Goal: Find specific page/section: Find specific page/section

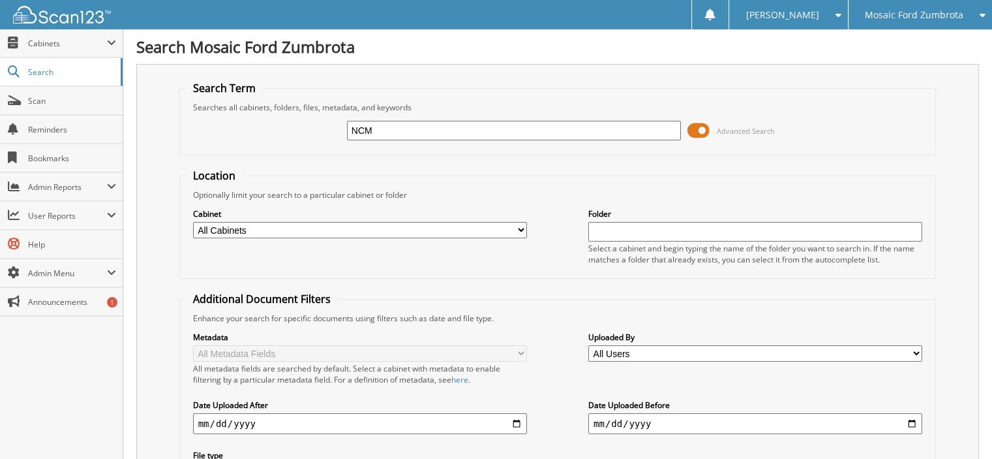
type input "NCM"
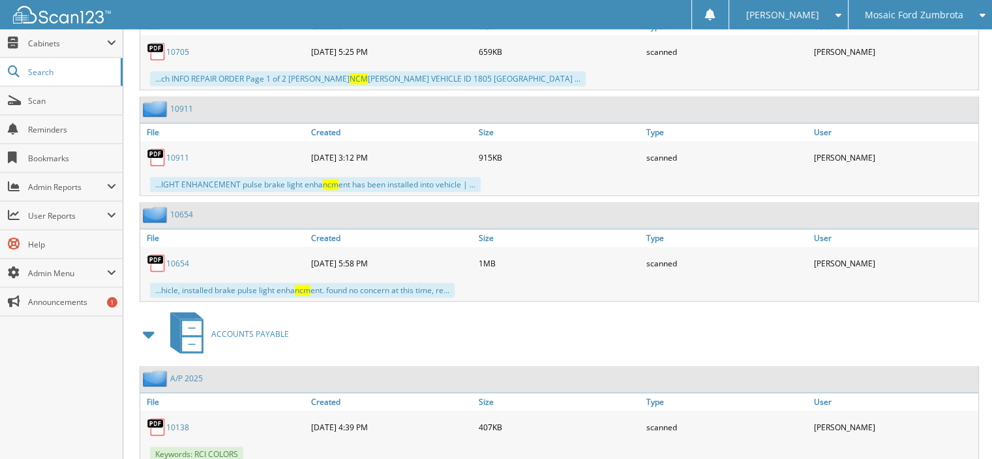
scroll to position [1210, 0]
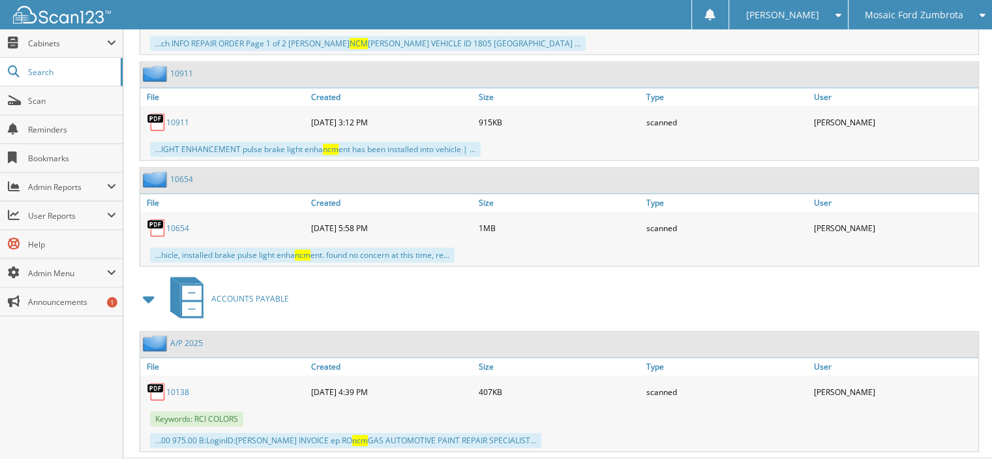
click at [178, 386] on link "10138" at bounding box center [177, 391] width 23 height 11
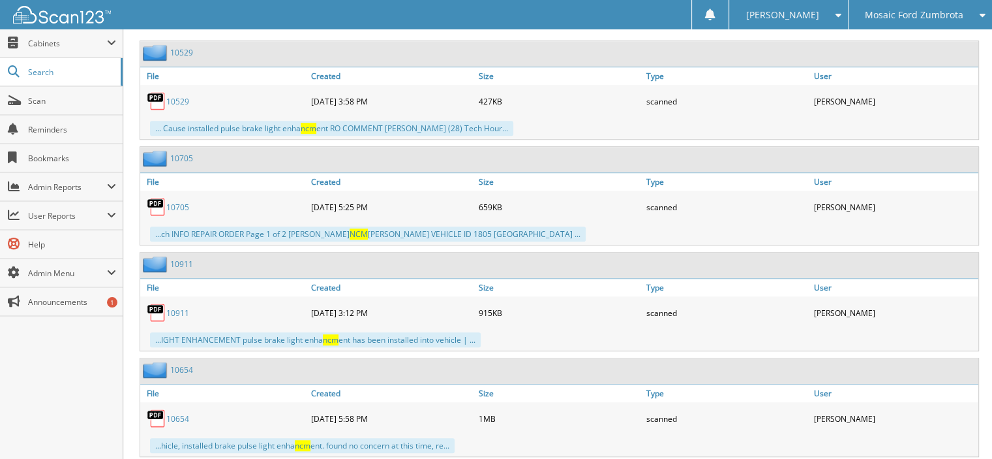
scroll to position [818, 0]
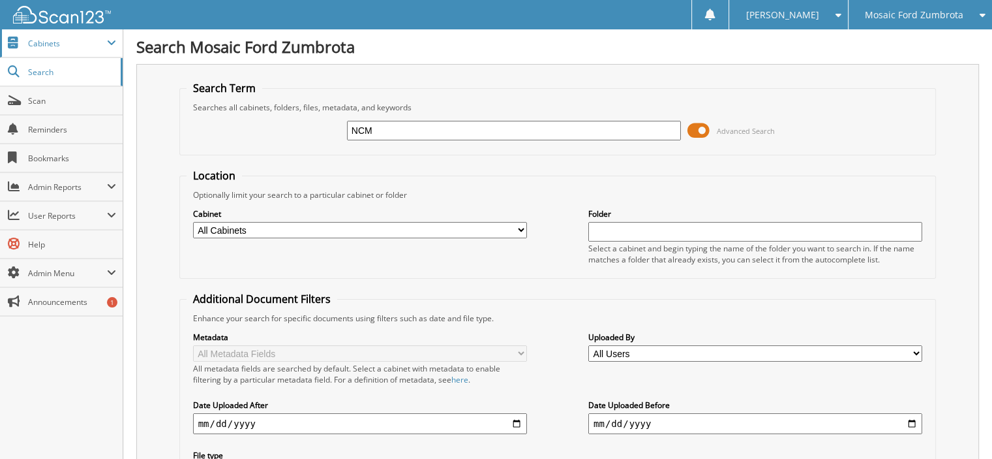
click at [55, 42] on span "Cabinets" at bounding box center [67, 43] width 79 height 11
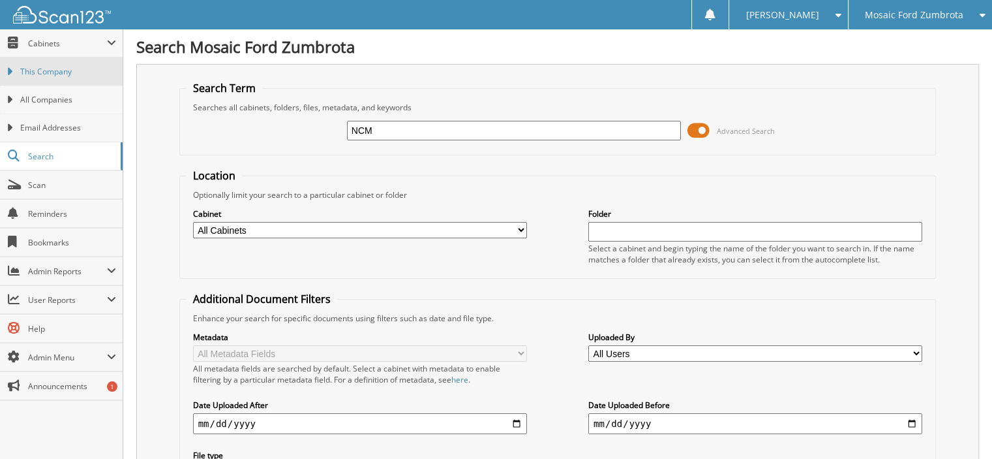
click at [63, 75] on span "This Company" at bounding box center [68, 72] width 96 height 12
